Goal: Obtain resource: Obtain resource

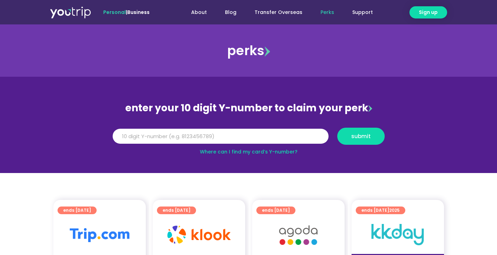
click at [178, 140] on input "Y Number" at bounding box center [221, 136] width 216 height 15
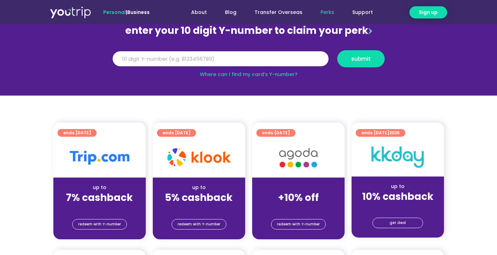
scroll to position [70, 0]
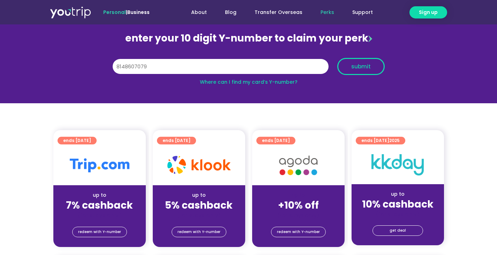
type input "8148607079"
click at [373, 64] on span "submit" at bounding box center [361, 66] width 36 height 5
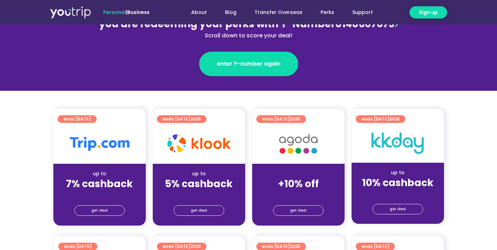
scroll to position [105, 0]
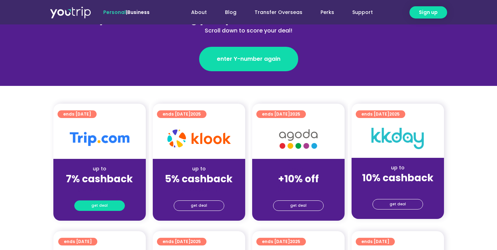
click at [88, 204] on link "get deal" at bounding box center [99, 205] width 51 height 10
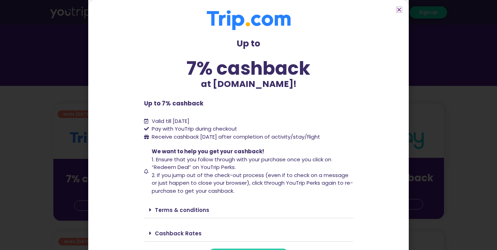
scroll to position [16, 0]
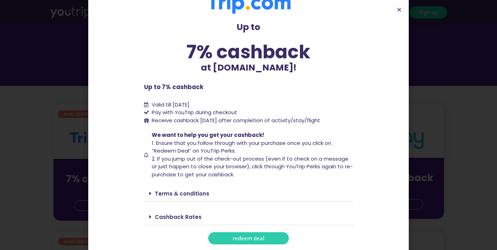
click at [264, 233] on link "redeem deal" at bounding box center [248, 238] width 81 height 12
